Goal: Task Accomplishment & Management: Manage account settings

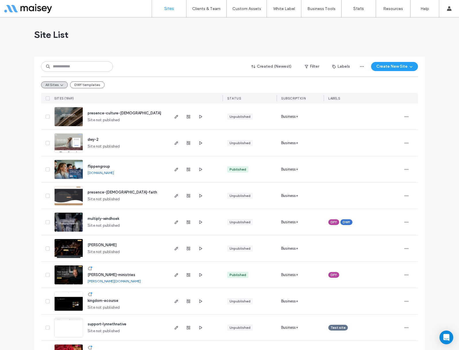
click at [138, 32] on div "Site List" at bounding box center [229, 35] width 390 height 34
click at [84, 70] on input at bounding box center [77, 66] width 72 height 10
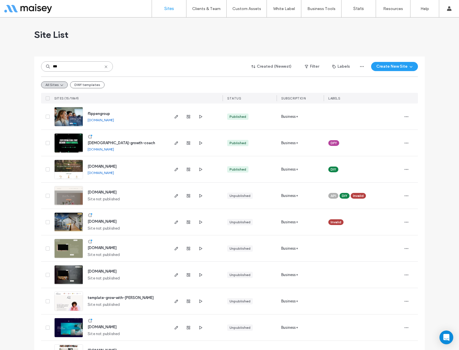
type input "***"
click at [67, 141] on img at bounding box center [69, 153] width 28 height 39
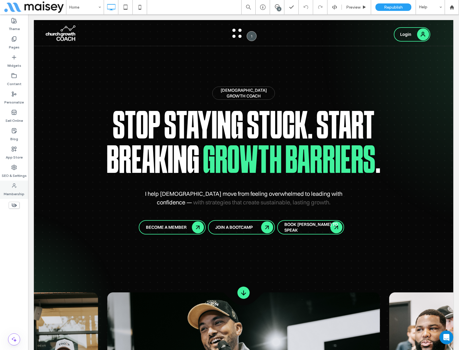
click at [13, 187] on icon at bounding box center [14, 186] width 6 height 6
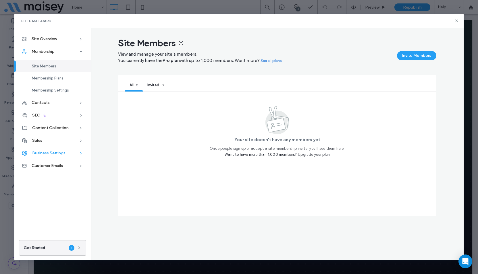
click at [50, 157] on div "Business Settings" at bounding box center [52, 153] width 76 height 13
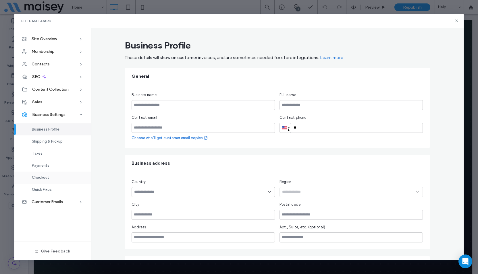
click at [45, 177] on span "Checkout" at bounding box center [40, 177] width 17 height 4
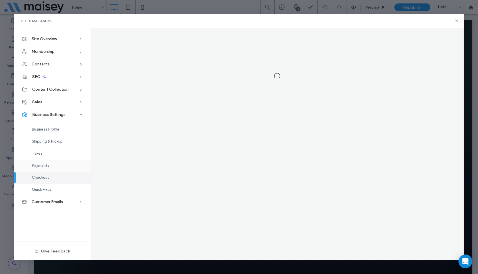
click at [42, 162] on div "Payments" at bounding box center [52, 166] width 76 height 12
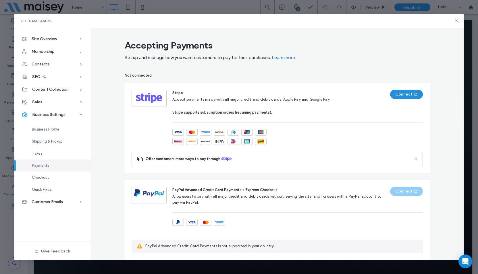
click at [395, 94] on button "Connect" at bounding box center [406, 94] width 33 height 9
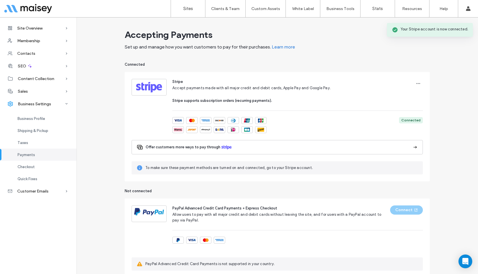
click at [31, 142] on div "Taxes" at bounding box center [38, 143] width 76 height 12
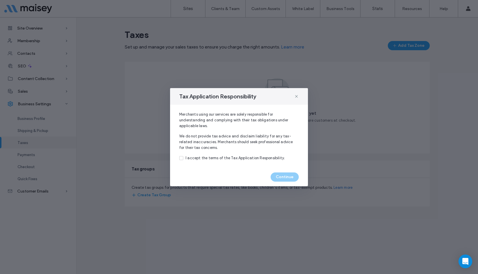
click at [295, 96] on icon at bounding box center [296, 96] width 5 height 5
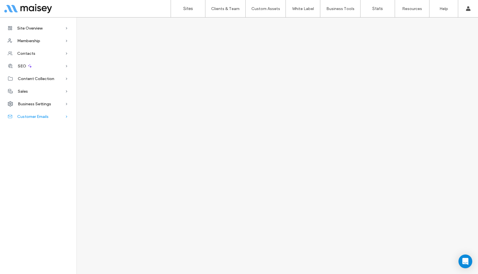
click at [36, 117] on span "Customer Emails" at bounding box center [32, 116] width 31 height 5
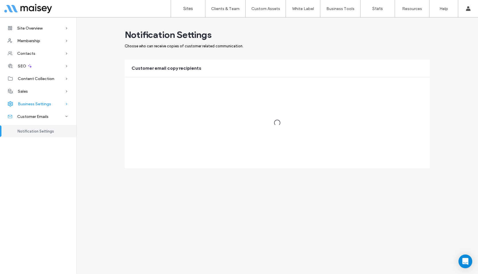
click at [38, 105] on span "Business Settings" at bounding box center [34, 104] width 33 height 5
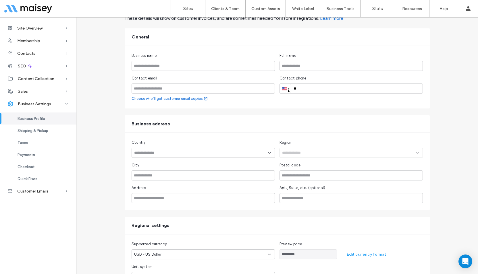
scroll to position [57, 0]
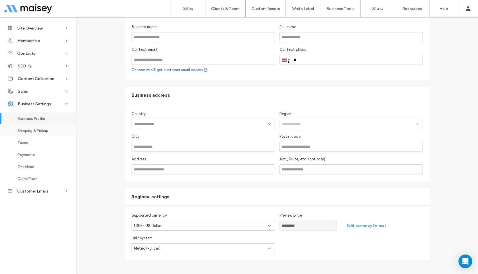
click at [40, 130] on span "Shipping & Pickup" at bounding box center [33, 131] width 31 height 4
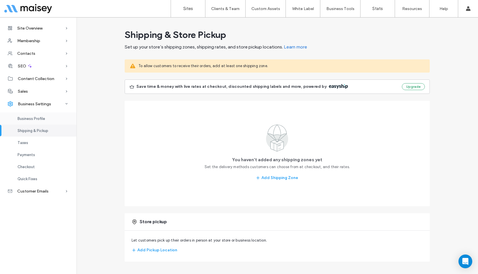
click at [38, 118] on span "Business Profile" at bounding box center [32, 119] width 28 height 4
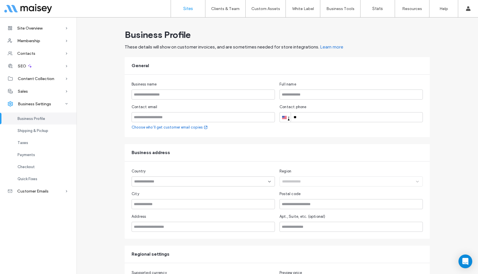
click at [180, 9] on link "Sites" at bounding box center [188, 8] width 34 height 17
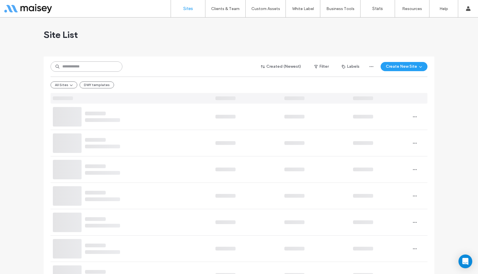
click at [92, 65] on input at bounding box center [87, 66] width 72 height 10
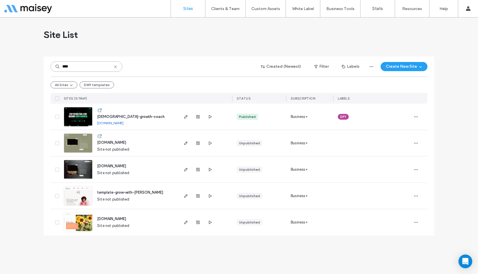
type input "****"
click at [80, 116] on img at bounding box center [78, 126] width 28 height 39
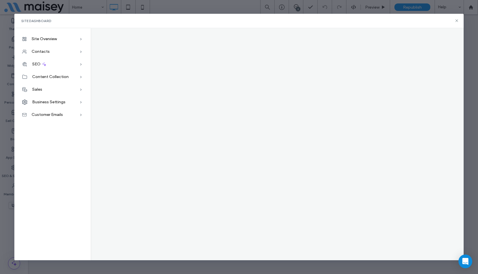
click at [3, 217] on div "Site Dashboard Site Overview Overview Project Files Stats Form Responses Client…" at bounding box center [239, 137] width 478 height 274
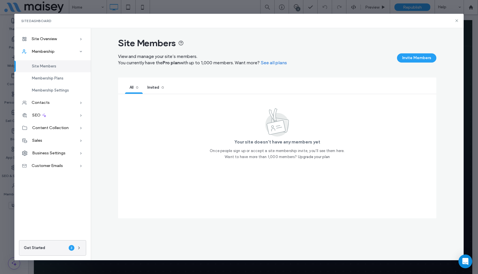
click at [51, 154] on span "Business Settings" at bounding box center [48, 153] width 33 height 5
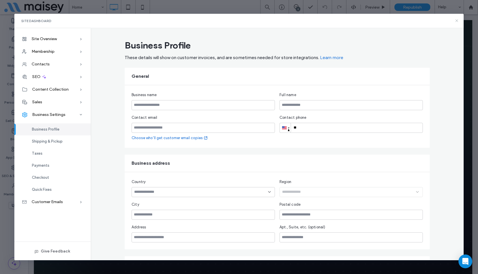
click at [458, 20] on icon at bounding box center [456, 20] width 5 height 5
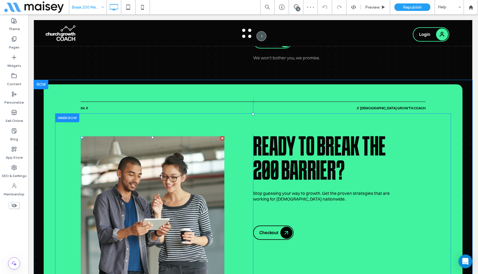
scroll to position [1722, 0]
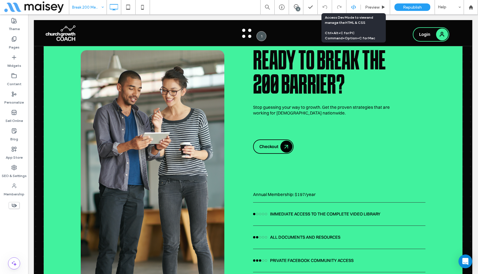
click at [353, 9] on use at bounding box center [353, 7] width 5 height 5
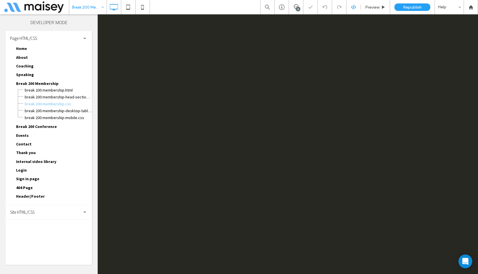
scroll to position [0, 0]
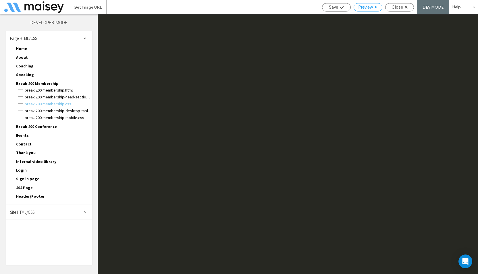
click at [364, 7] on span "Preview" at bounding box center [365, 7] width 14 height 5
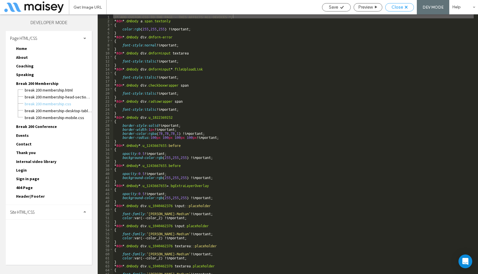
click at [392, 7] on span "Close" at bounding box center [396, 7] width 11 height 5
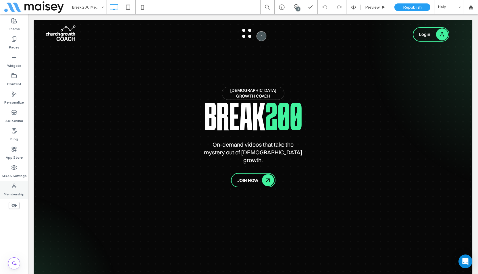
click at [9, 191] on label "Membership" at bounding box center [14, 193] width 21 height 8
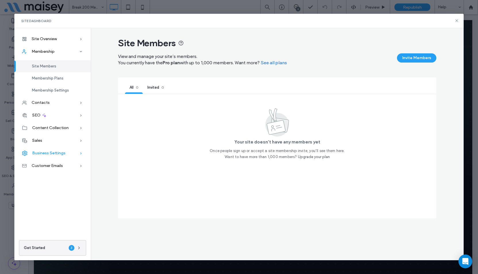
click at [75, 152] on div "Business Settings" at bounding box center [52, 153] width 76 height 13
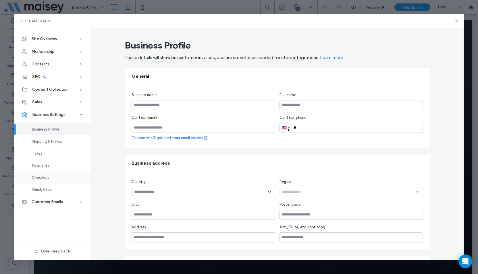
click at [44, 177] on span "Checkout" at bounding box center [40, 177] width 17 height 4
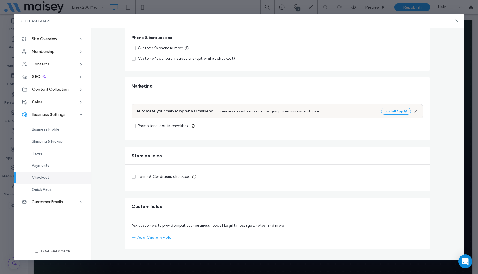
scroll to position [11, 0]
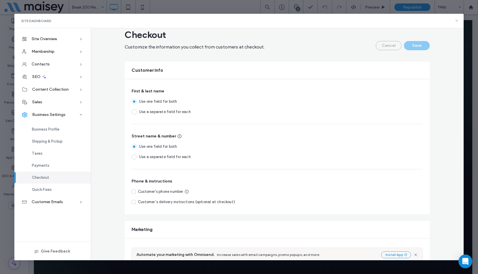
drag, startPoint x: 457, startPoint y: 20, endPoint x: 409, endPoint y: 2, distance: 50.9
click at [457, 20] on icon at bounding box center [456, 20] width 5 height 5
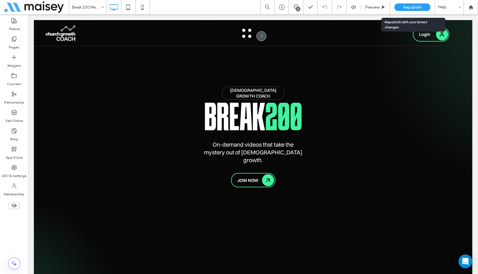
click at [412, 9] on span "Republish" at bounding box center [412, 7] width 19 height 5
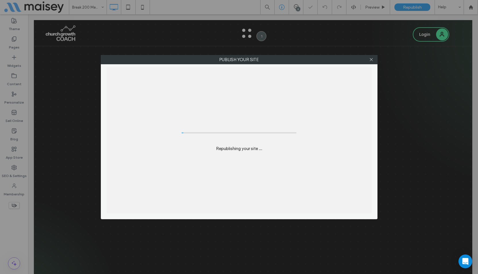
click at [280, 5] on div "Publish your site Republishing your site ..." at bounding box center [239, 137] width 478 height 274
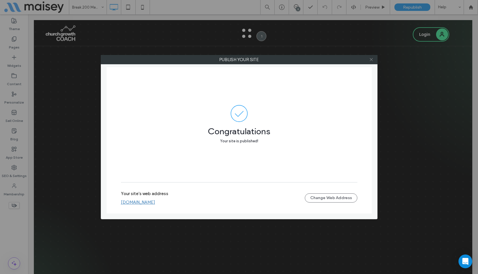
click at [371, 60] on icon at bounding box center [371, 59] width 4 height 4
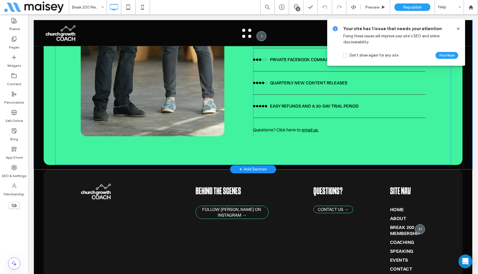
scroll to position [1780, 0]
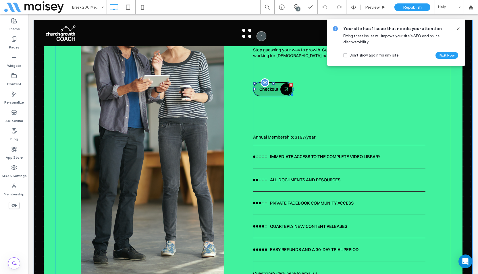
click at [282, 82] on link "Checkout" at bounding box center [273, 89] width 40 height 14
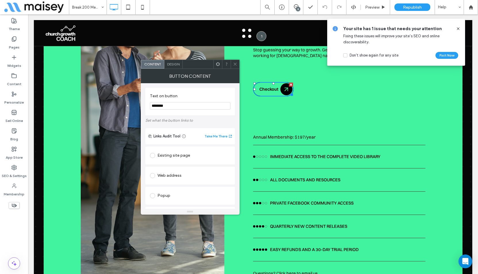
scroll to position [29, 0]
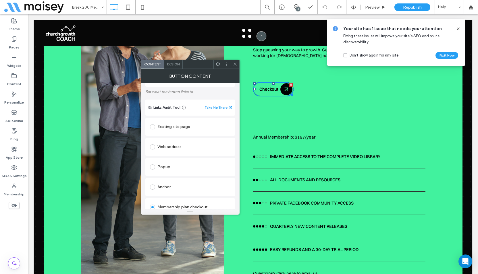
click at [234, 65] on use at bounding box center [234, 64] width 3 height 3
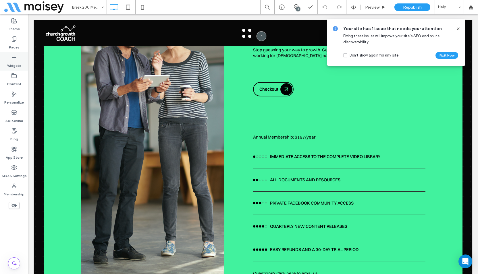
click at [17, 60] on div "Widgets" at bounding box center [14, 61] width 28 height 18
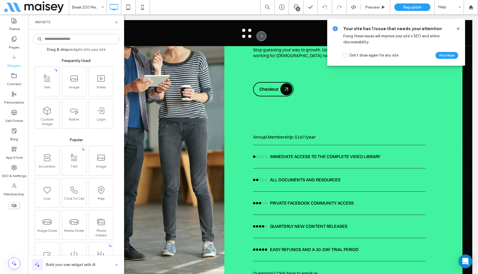
click at [73, 38] on input at bounding box center [76, 39] width 87 height 10
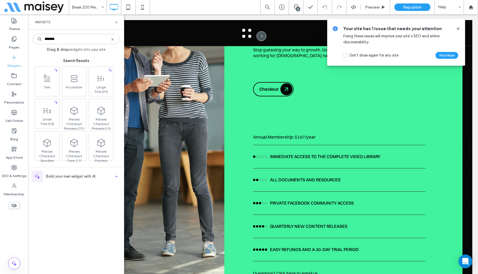
type input "********"
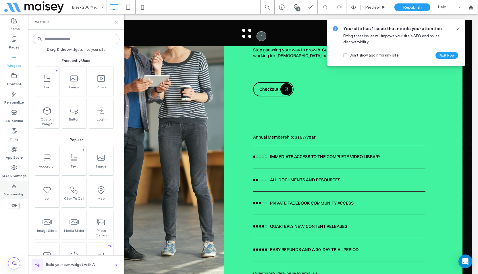
click at [15, 191] on label "Membership" at bounding box center [14, 193] width 21 height 8
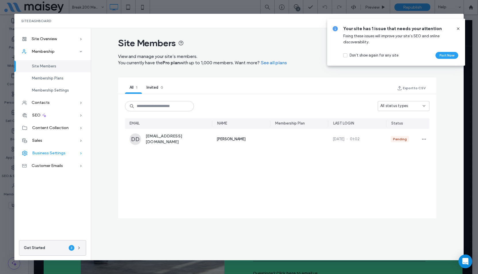
click at [56, 154] on span "Business Settings" at bounding box center [48, 153] width 33 height 5
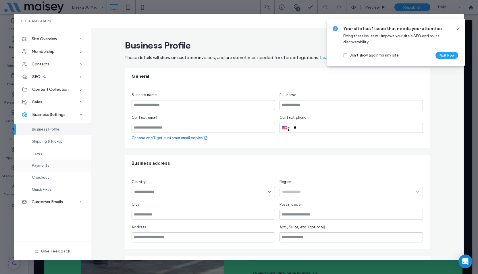
click at [51, 168] on div "Payments" at bounding box center [52, 166] width 76 height 12
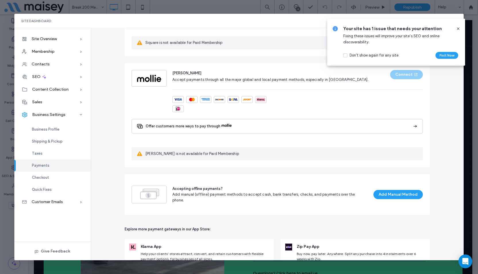
scroll to position [455, 0]
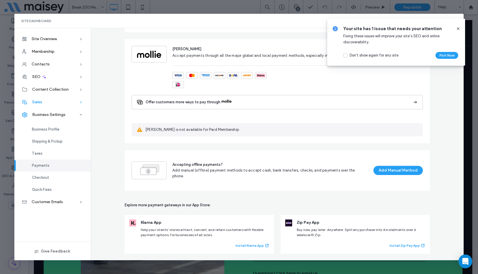
click at [43, 100] on div "Sales" at bounding box center [52, 102] width 76 height 13
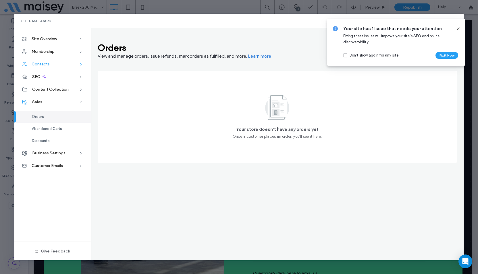
click at [50, 65] on div "Contacts" at bounding box center [52, 64] width 76 height 13
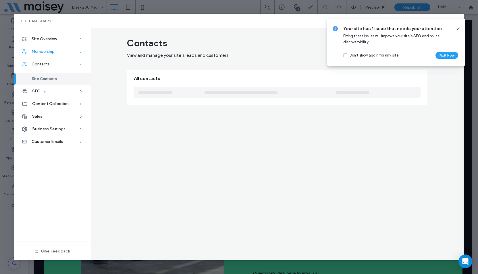
click at [56, 52] on div "Membership" at bounding box center [52, 51] width 76 height 13
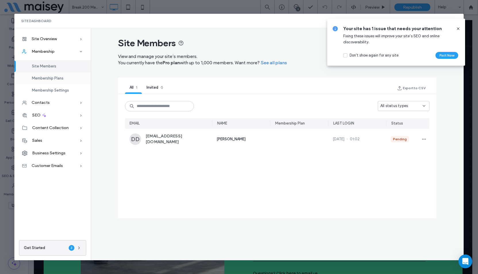
click at [62, 79] on span "Membership Plans" at bounding box center [48, 78] width 32 height 4
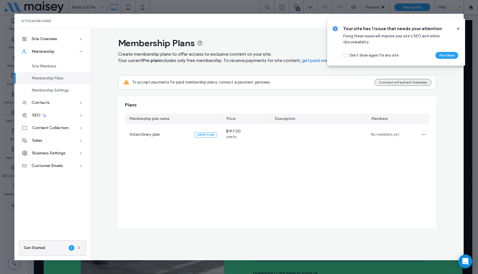
click at [392, 83] on button "Connect a Payment Gateway" at bounding box center [402, 82] width 57 height 7
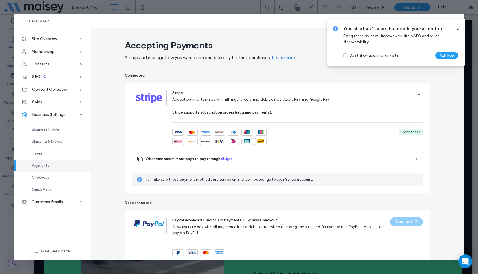
click at [197, 160] on span "Offer customers more ways to pay through" at bounding box center [183, 159] width 75 height 6
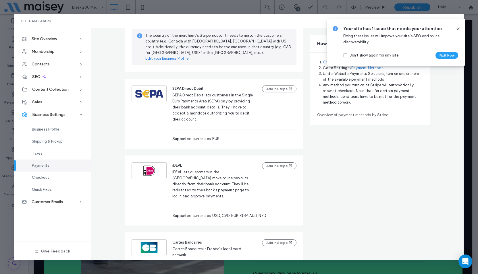
scroll to position [574, 0]
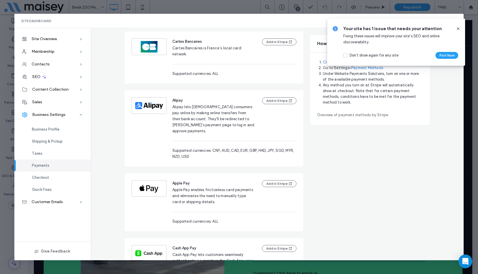
click at [456, 28] on icon at bounding box center [458, 28] width 5 height 5
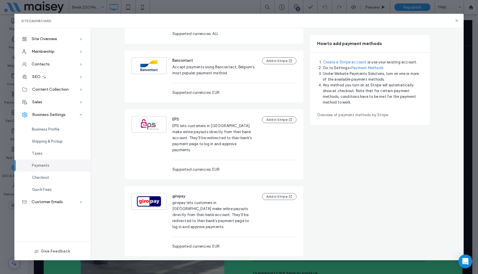
scroll to position [1075, 0]
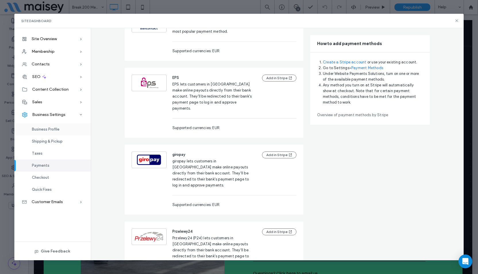
click at [56, 127] on div "Business Profile" at bounding box center [52, 129] width 76 height 12
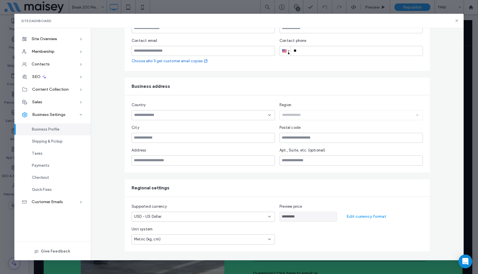
scroll to position [49, 0]
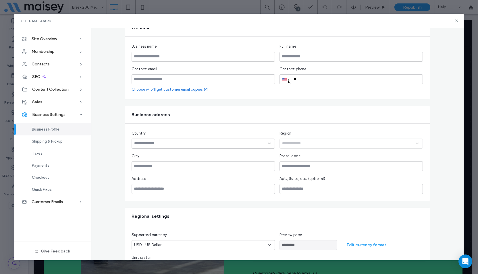
click at [7, 205] on div "Site Dashboard Site Overview Overview Project Files Stats Form Responses Client…" at bounding box center [239, 137] width 478 height 274
drag, startPoint x: 427, startPoint y: 7, endPoint x: 456, endPoint y: 22, distance: 31.6
click at [456, 22] on use at bounding box center [456, 21] width 3 height 3
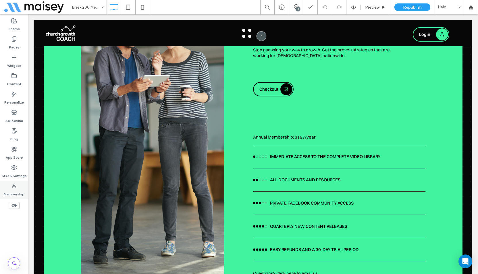
click at [12, 182] on div "Membership" at bounding box center [14, 190] width 28 height 18
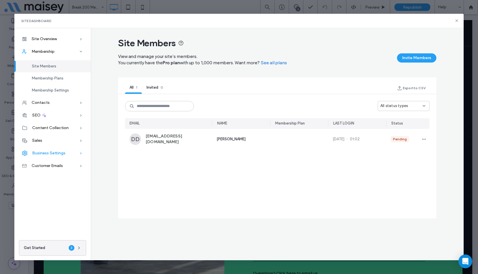
click at [65, 151] on span "Business Settings" at bounding box center [48, 153] width 33 height 5
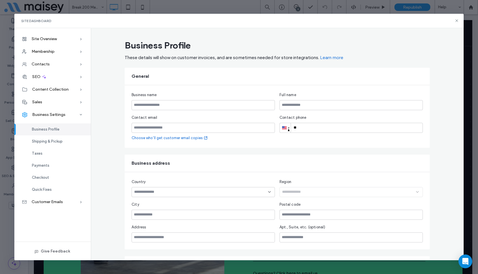
click at [323, 152] on div "Business Profile These details will show on customer invoices, and are sometime…" at bounding box center [277, 182] width 319 height 291
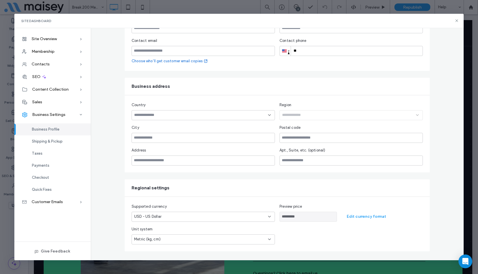
scroll to position [0, 0]
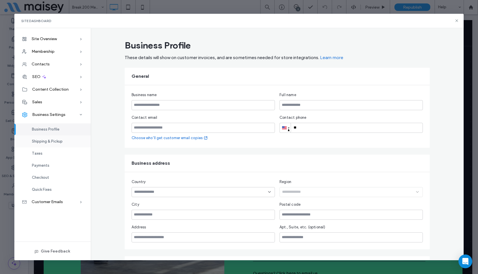
click at [60, 141] on span "Shipping & Pickup" at bounding box center [47, 141] width 31 height 4
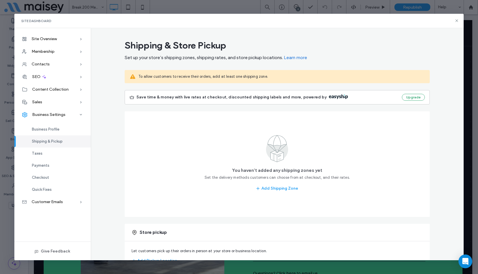
scroll to position [21, 0]
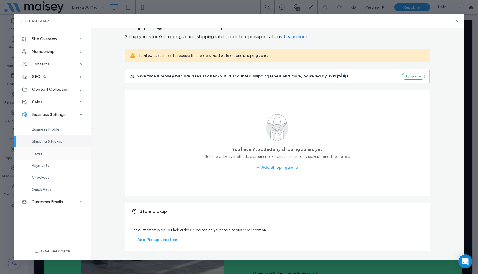
click at [42, 154] on span "Taxes" at bounding box center [37, 153] width 11 height 4
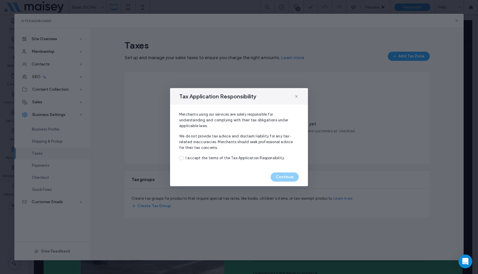
click at [293, 96] on div "Tax Application Responsibility" at bounding box center [239, 96] width 138 height 17
click at [296, 95] on icon at bounding box center [296, 96] width 5 height 5
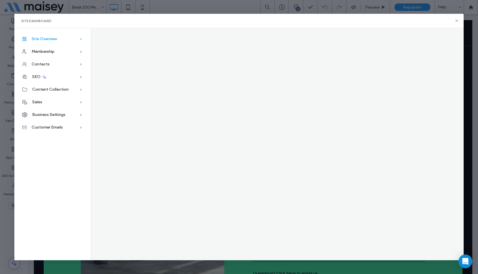
click at [57, 38] on span "Site Overview" at bounding box center [44, 38] width 25 height 5
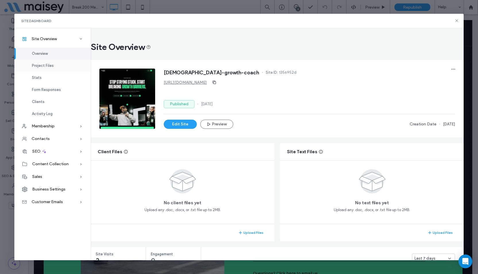
click at [54, 69] on div "Project Files" at bounding box center [52, 66] width 76 height 12
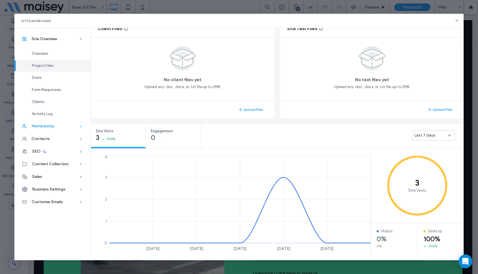
click at [46, 126] on span "Membership" at bounding box center [43, 126] width 23 height 5
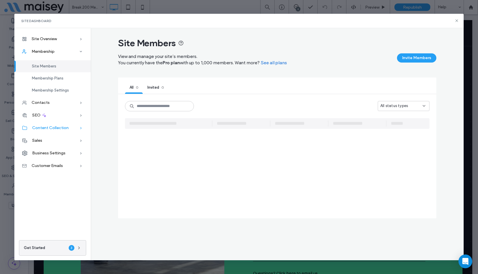
scroll to position [0, 0]
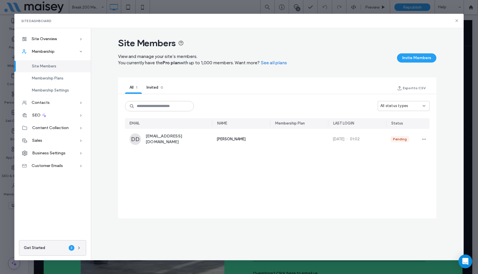
click at [153, 83] on div "Invited 0" at bounding box center [155, 88] width 26 height 12
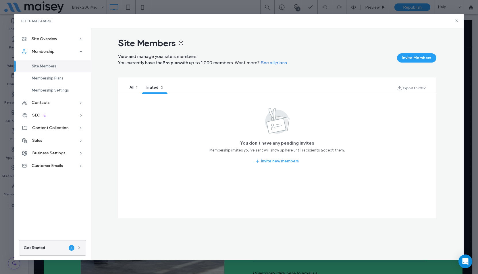
click at [132, 88] on span "All" at bounding box center [131, 87] width 4 height 4
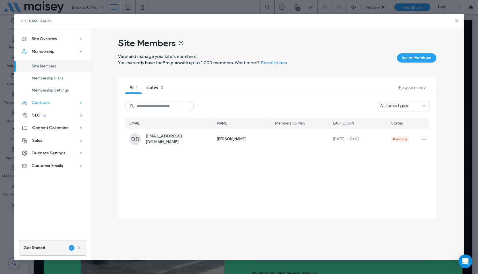
click at [40, 105] on div "Contacts" at bounding box center [52, 102] width 76 height 13
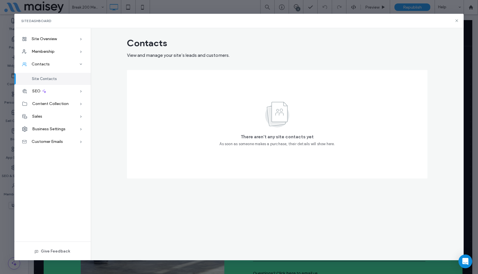
click at [51, 89] on div "SEO" at bounding box center [52, 91] width 76 height 13
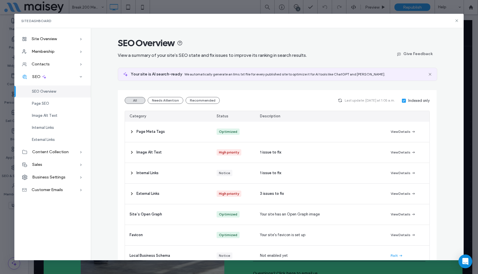
click at [208, 2] on div "Site Dashboard Site Overview Overview Project Files Stats Form Responses Client…" at bounding box center [239, 137] width 478 height 274
click at [458, 21] on icon at bounding box center [456, 20] width 5 height 5
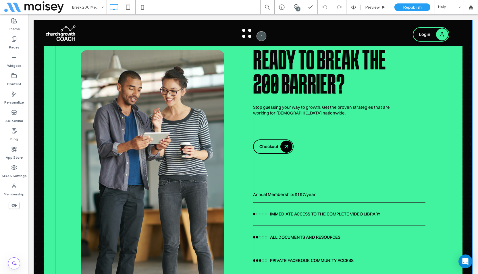
scroll to position [1694, 0]
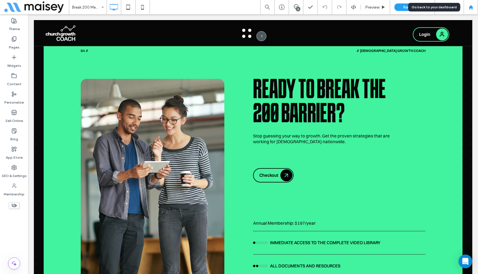
click at [472, 3] on div at bounding box center [470, 7] width 14 height 14
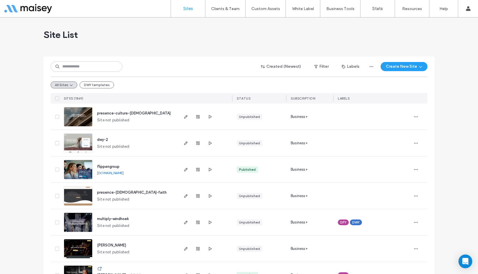
drag, startPoint x: 284, startPoint y: 21, endPoint x: 335, endPoint y: 0, distance: 55.1
click at [286, 20] on div "Site List" at bounding box center [239, 35] width 390 height 34
